Goal: Information Seeking & Learning: Find specific fact

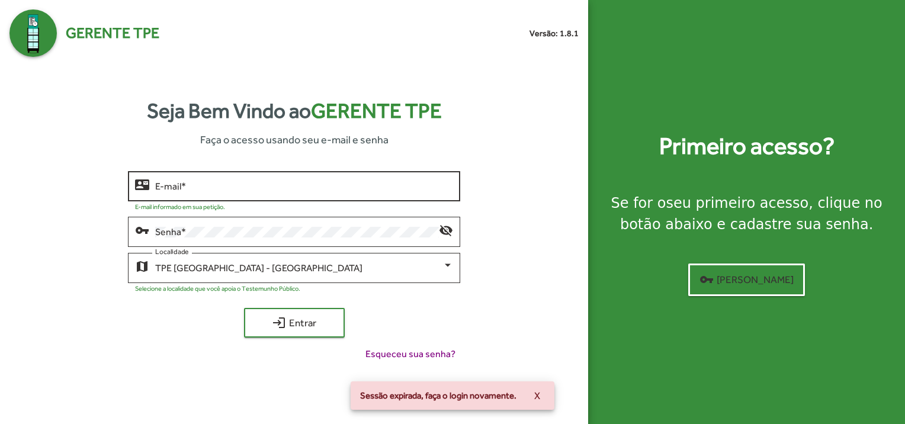
click at [236, 179] on div "E-mail *" at bounding box center [304, 185] width 298 height 33
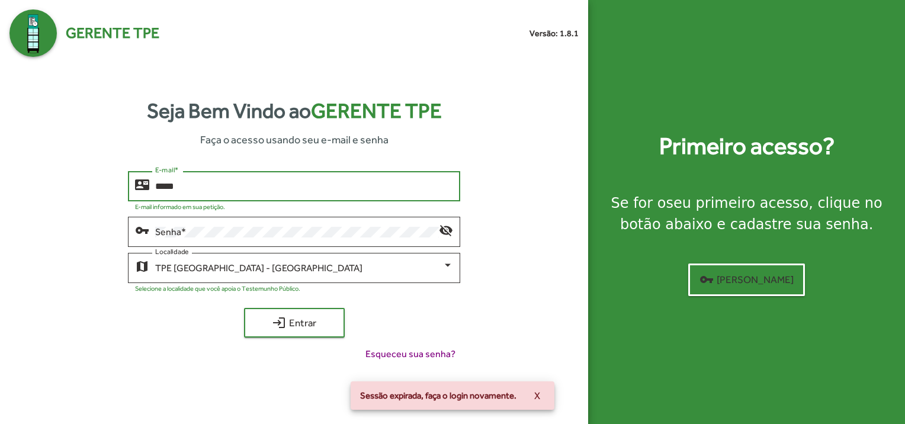
type input "**********"
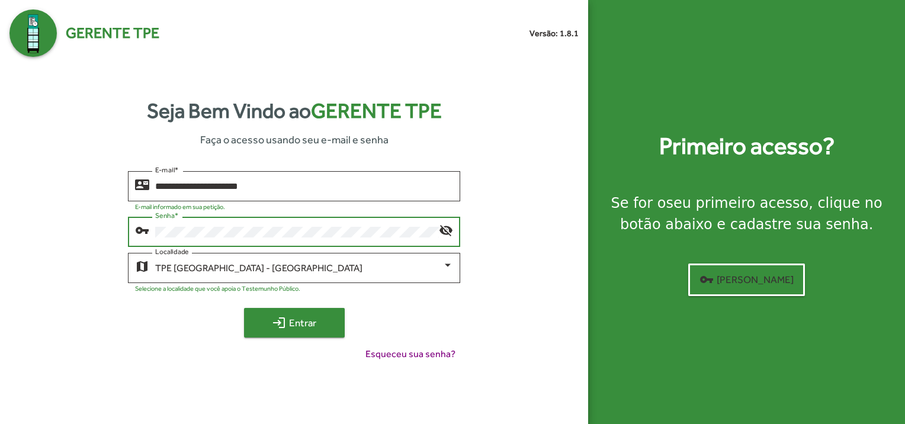
click at [260, 321] on span "login Entrar" at bounding box center [294, 322] width 79 height 21
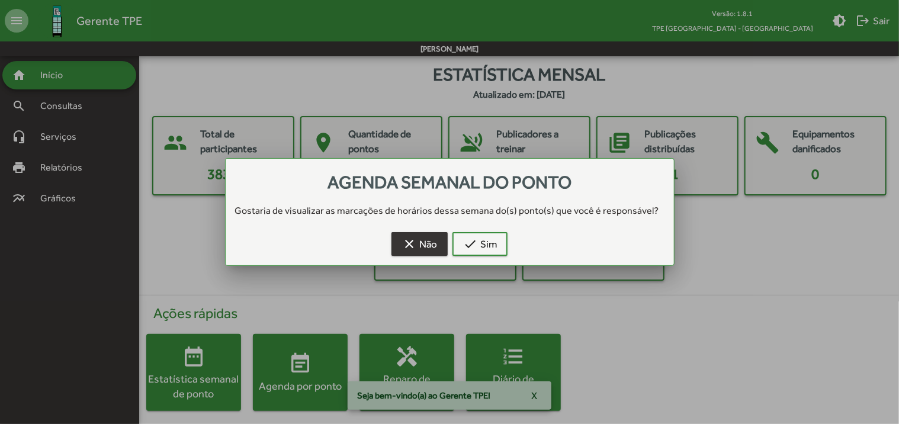
click at [426, 249] on span "clear Não" at bounding box center [419, 243] width 35 height 21
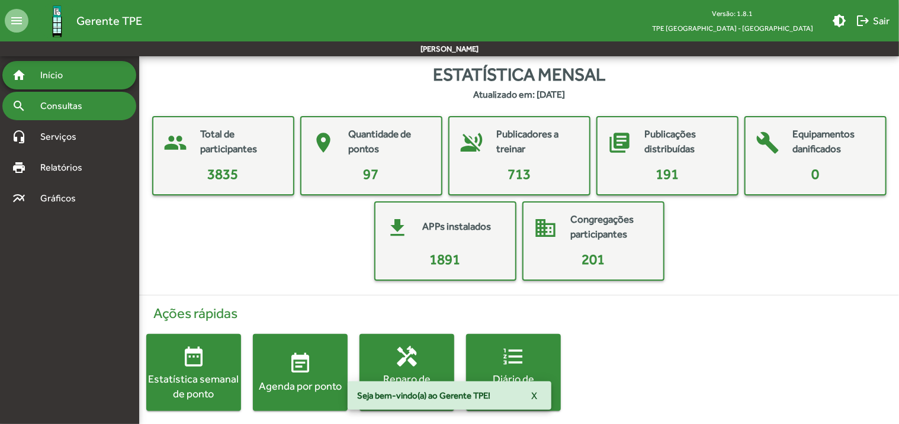
click at [86, 110] on span "Consultas" at bounding box center [65, 106] width 65 height 14
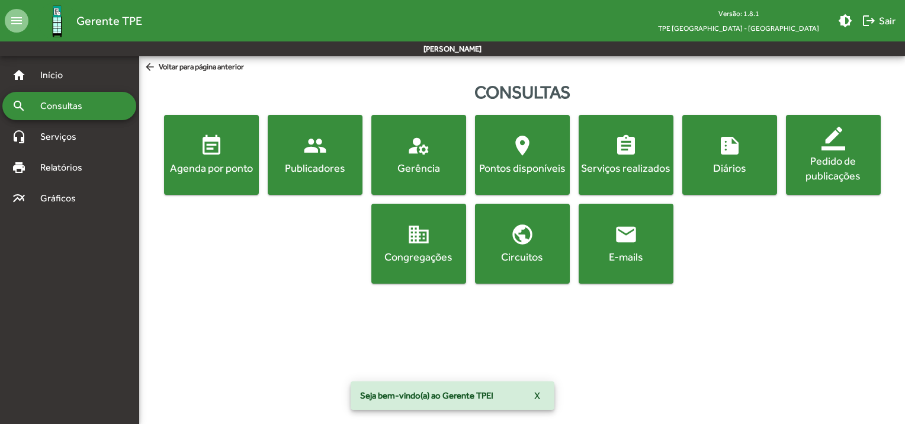
click at [321, 174] on div "Publicadores" at bounding box center [315, 167] width 90 height 15
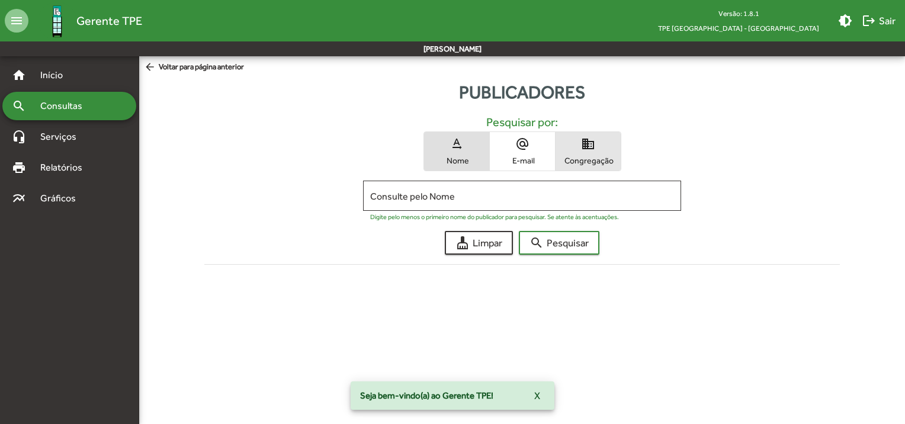
click at [574, 155] on span "Congregação" at bounding box center [587, 160] width 59 height 11
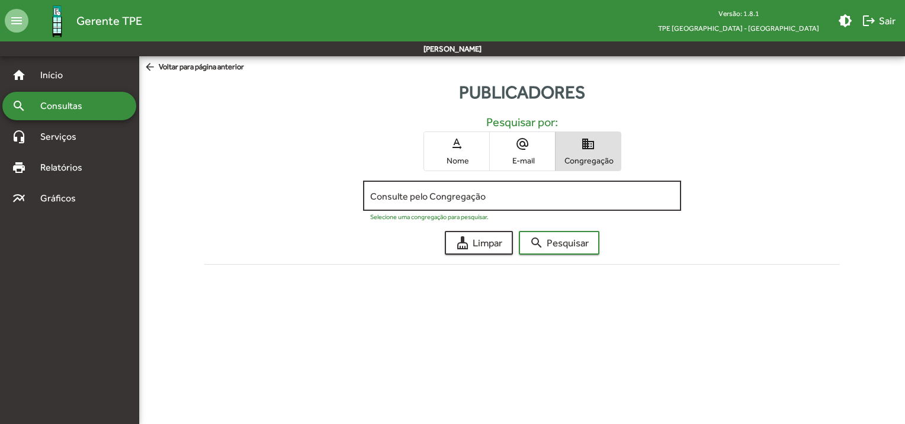
click at [519, 198] on input "Consulte pelo Congregação" at bounding box center [522, 196] width 304 height 11
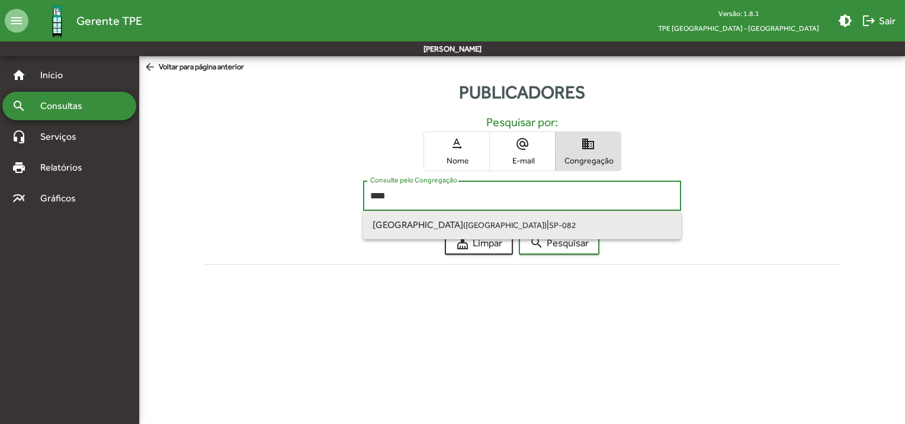
click at [549, 224] on small "SP-082" at bounding box center [562, 224] width 27 height 9
type input "**********"
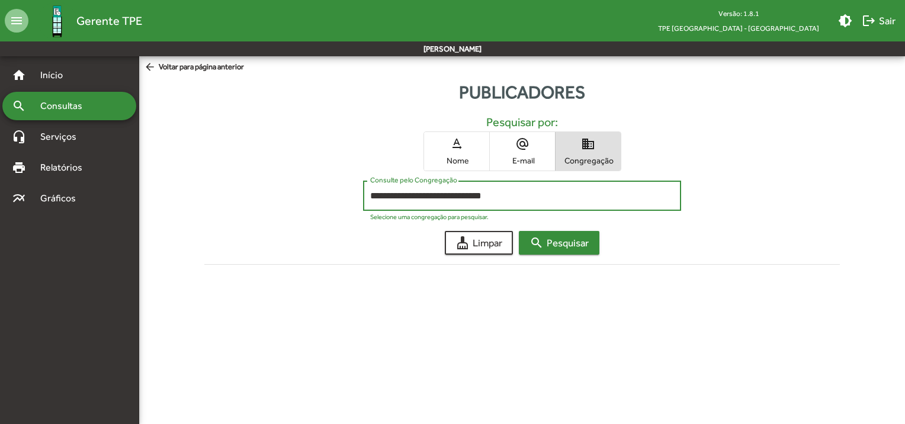
click at [534, 245] on mat-icon "search" at bounding box center [536, 243] width 14 height 14
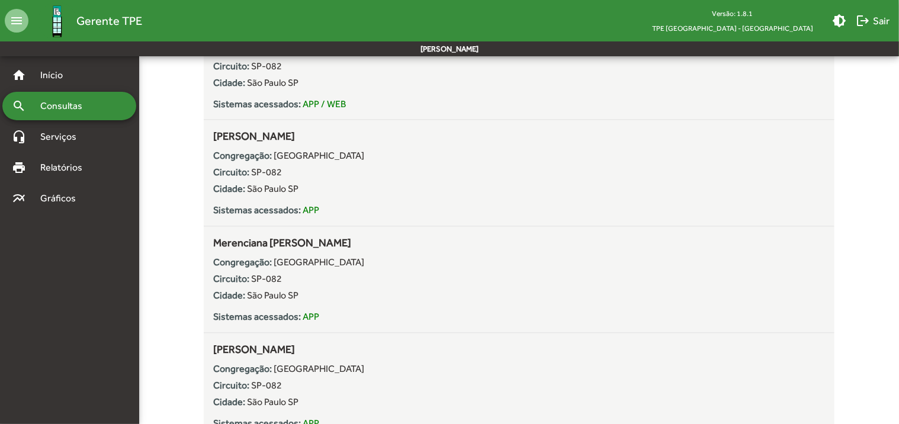
scroll to position [1377, 0]
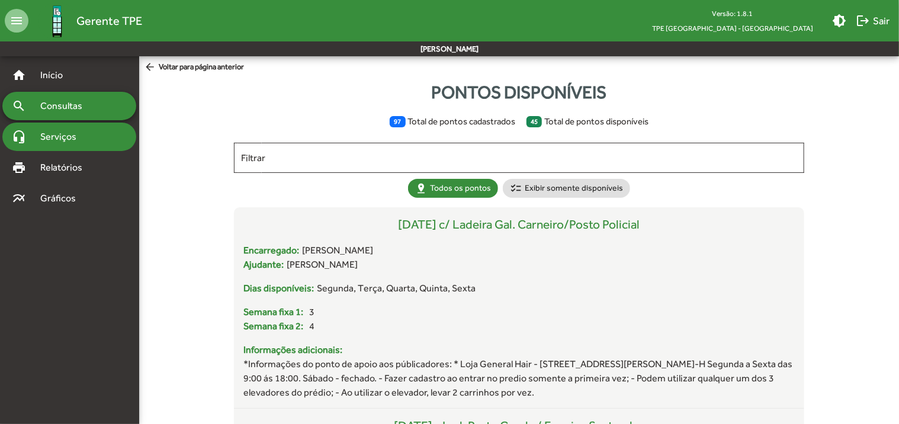
click at [69, 137] on span "Serviços" at bounding box center [62, 137] width 59 height 14
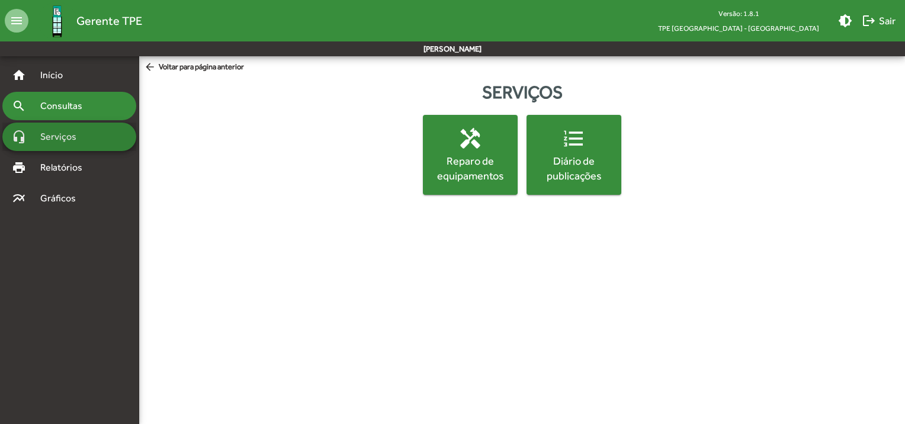
click at [70, 110] on span "Consultas" at bounding box center [65, 106] width 65 height 14
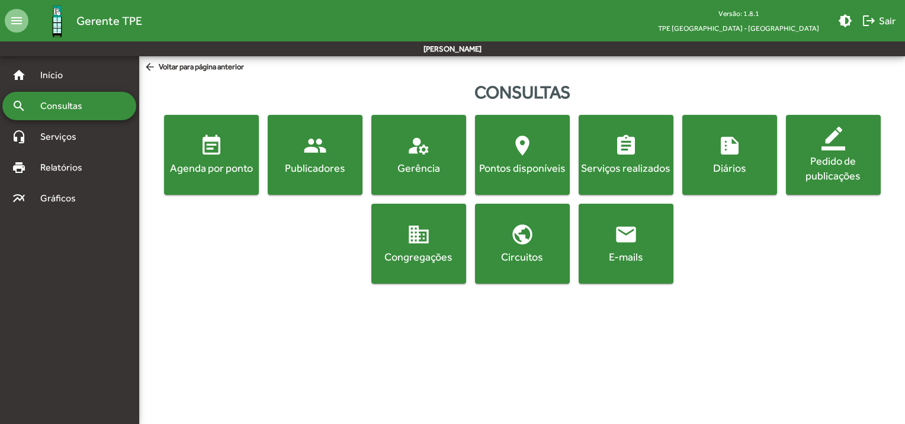
click at [332, 173] on div "Publicadores" at bounding box center [315, 167] width 90 height 15
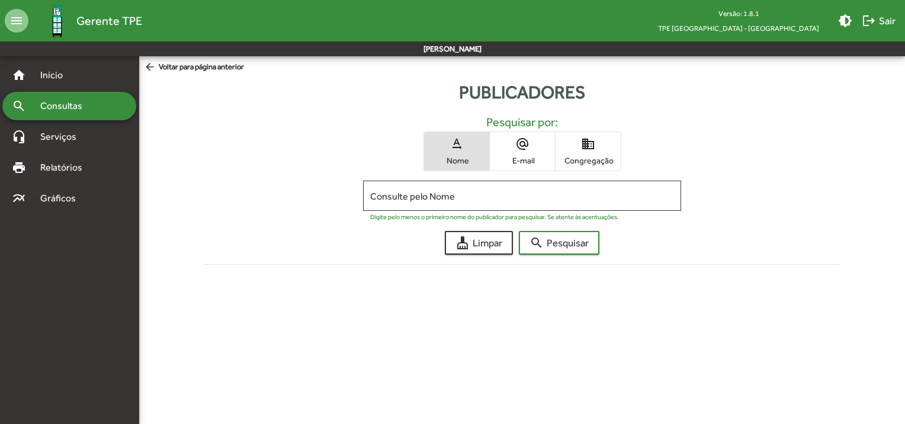
click at [599, 160] on span "Congregação" at bounding box center [587, 160] width 59 height 11
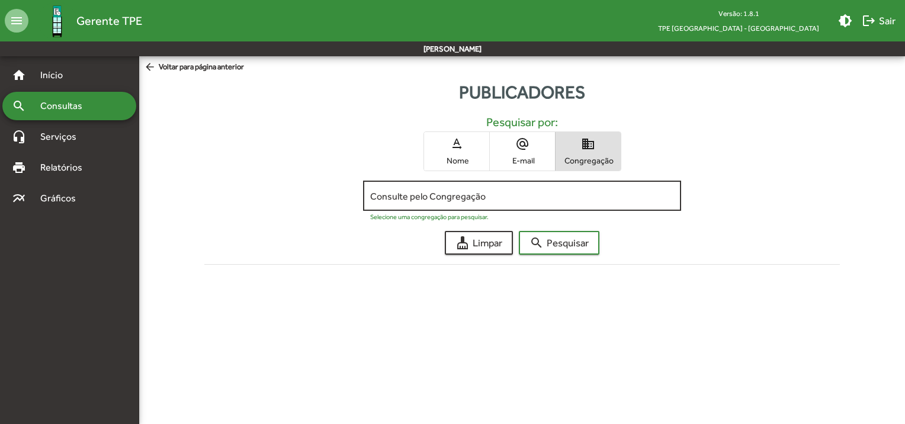
click at [513, 194] on input "Consulte pelo Congregação" at bounding box center [522, 196] width 304 height 11
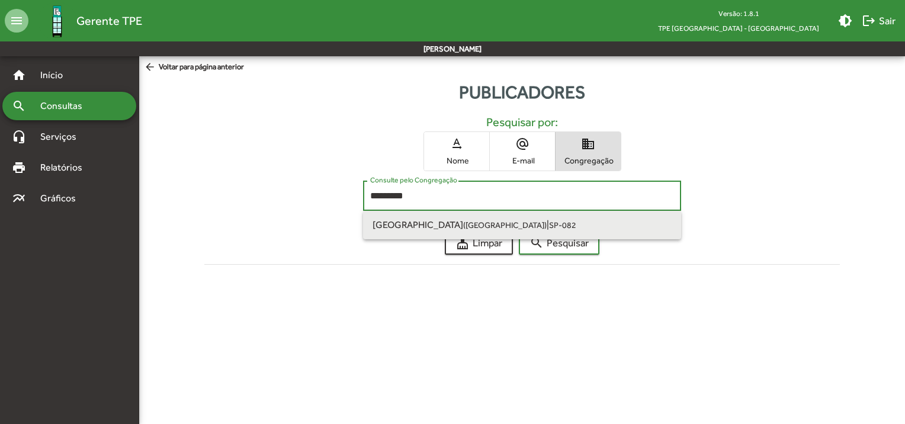
click at [549, 227] on small "SP-082" at bounding box center [562, 224] width 27 height 9
type input "**********"
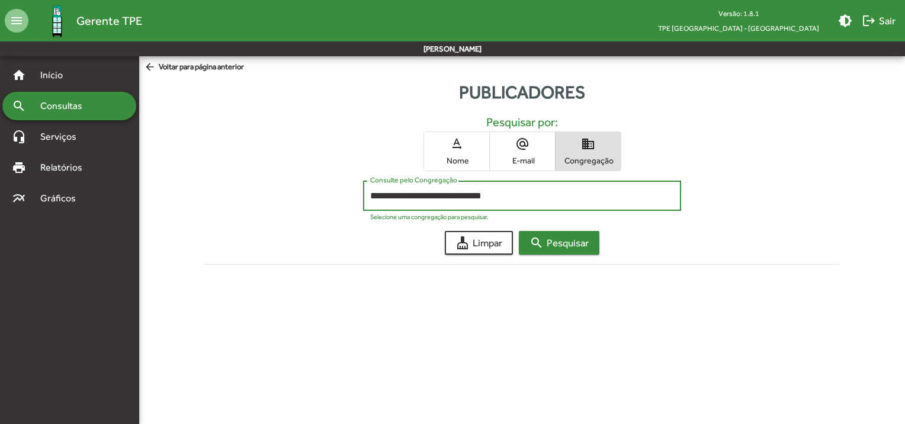
click at [545, 244] on span "search Pesquisar" at bounding box center [558, 242] width 59 height 21
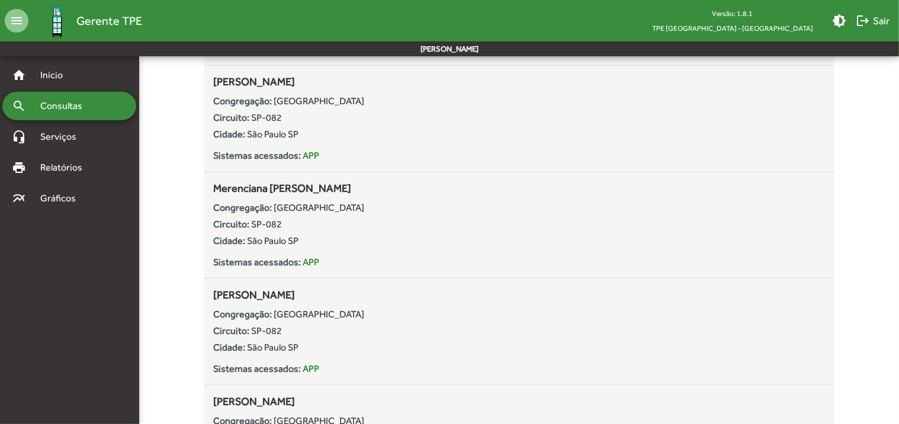
scroll to position [1140, 0]
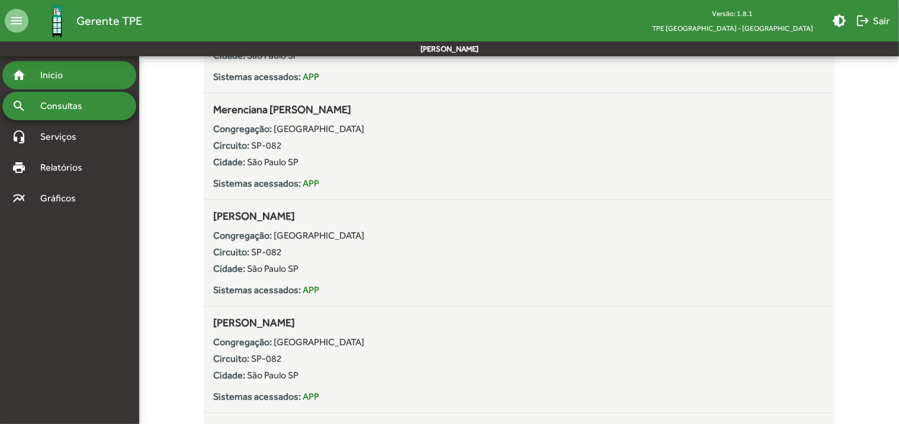
click at [64, 78] on span "Início" at bounding box center [56, 75] width 47 height 14
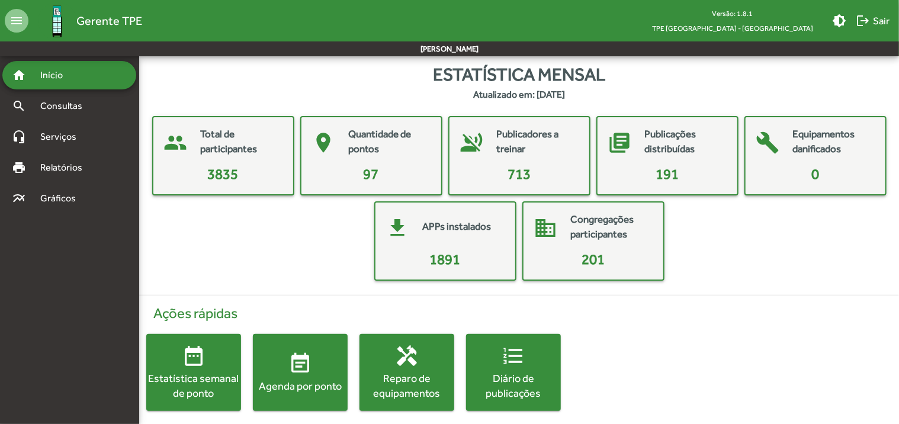
click at [587, 232] on mat-card-title "Congregações participantes" at bounding box center [611, 227] width 81 height 30
click at [590, 259] on span "201" at bounding box center [592, 259] width 23 height 16
click at [338, 255] on div "people Total de participantes 3835 place Quantidade de pontos 97 voice_over_off…" at bounding box center [519, 198] width 741 height 165
